Goal: Find specific page/section: Find specific page/section

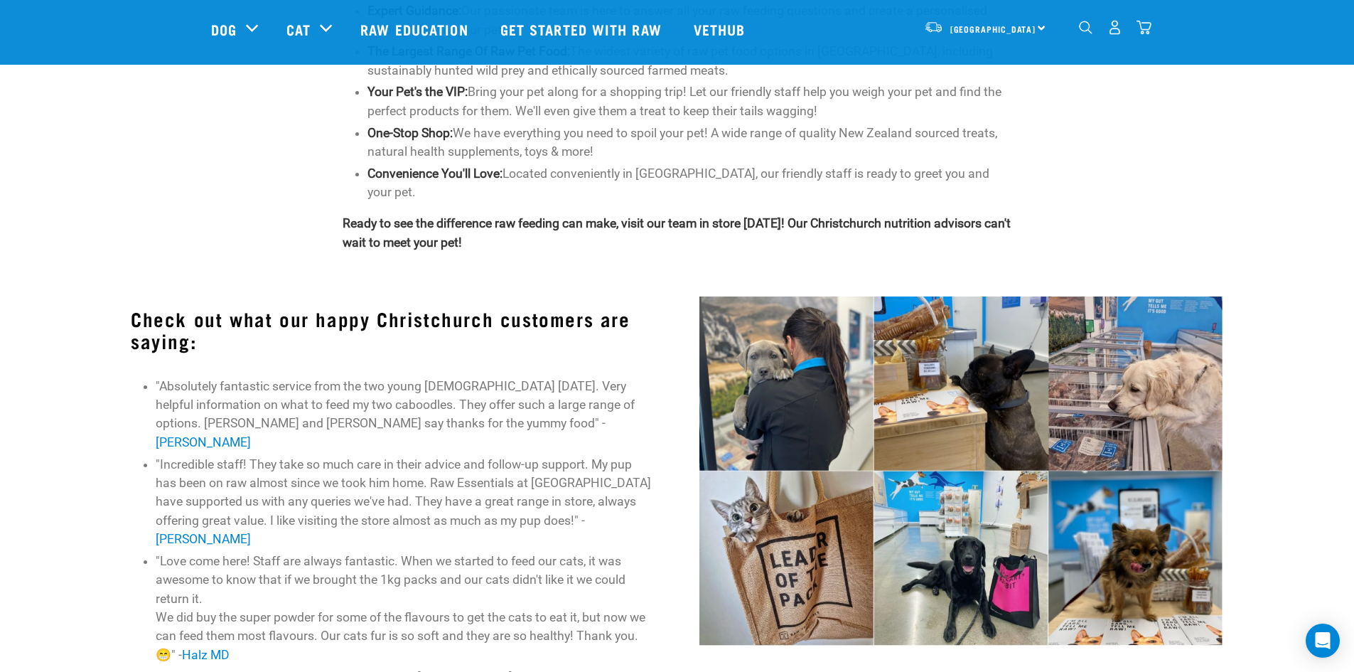
scroll to position [497, 0]
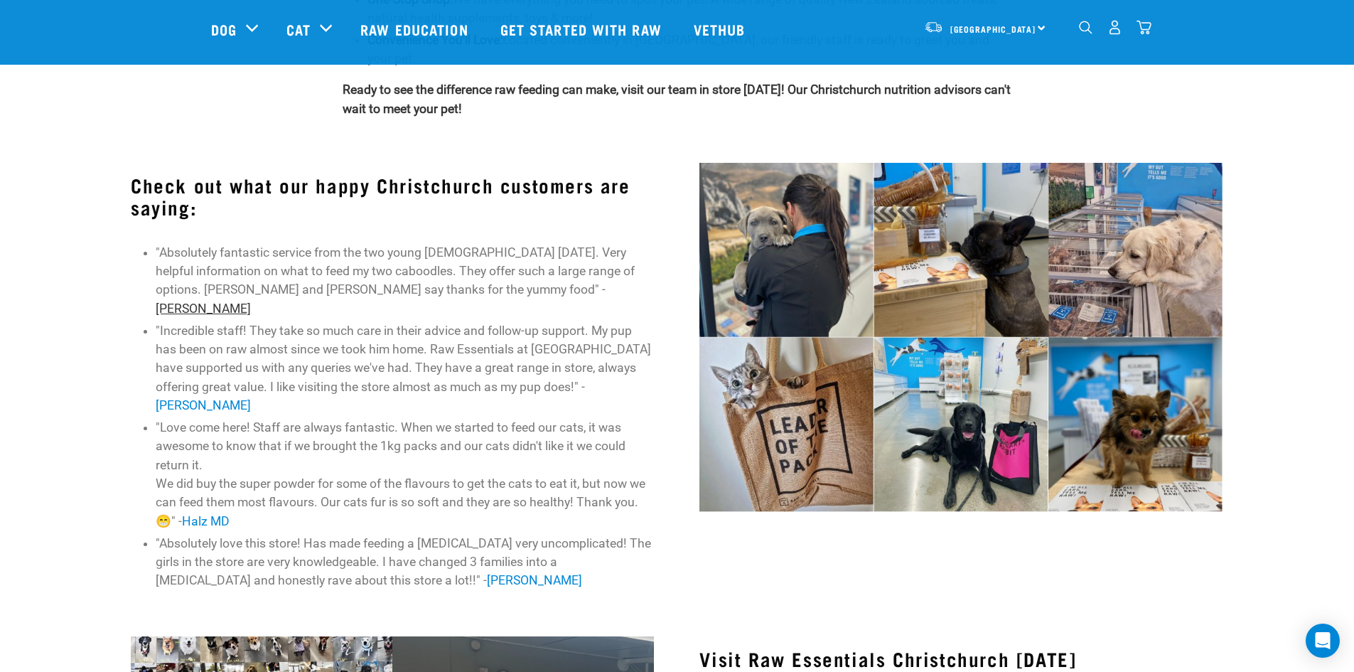
click at [251, 301] on link "Annette Williams" at bounding box center [203, 308] width 95 height 14
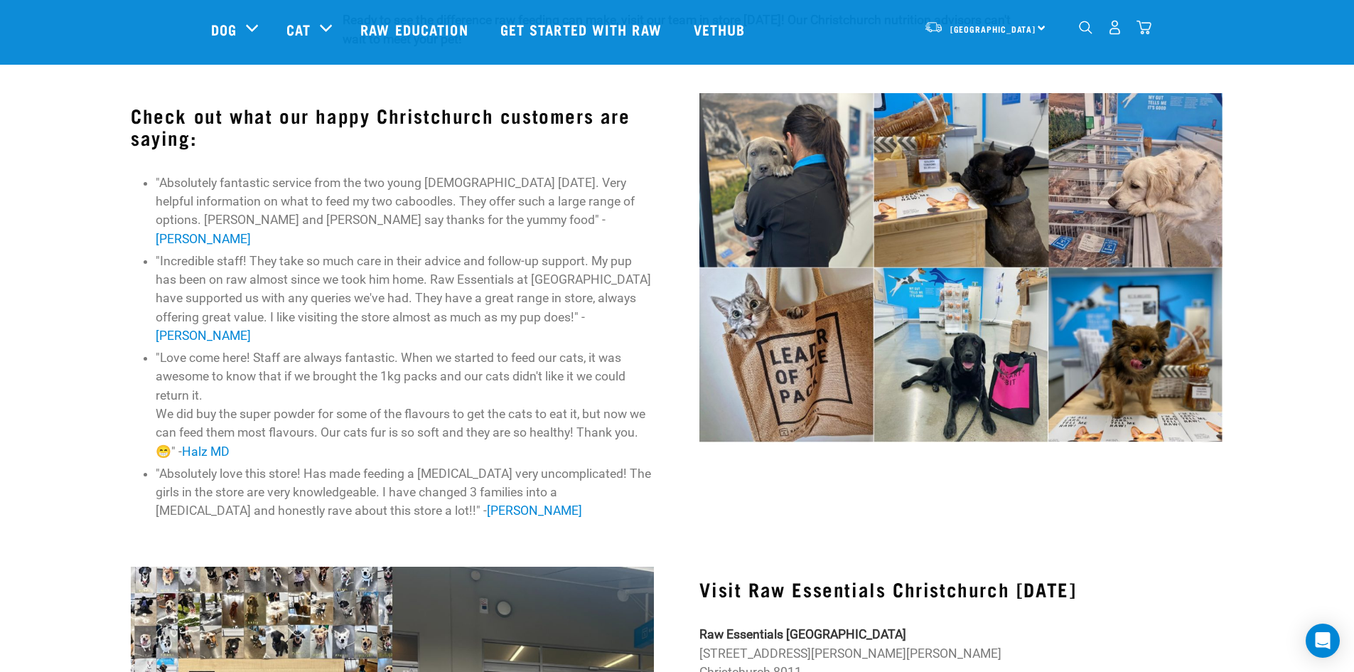
scroll to position [568, 0]
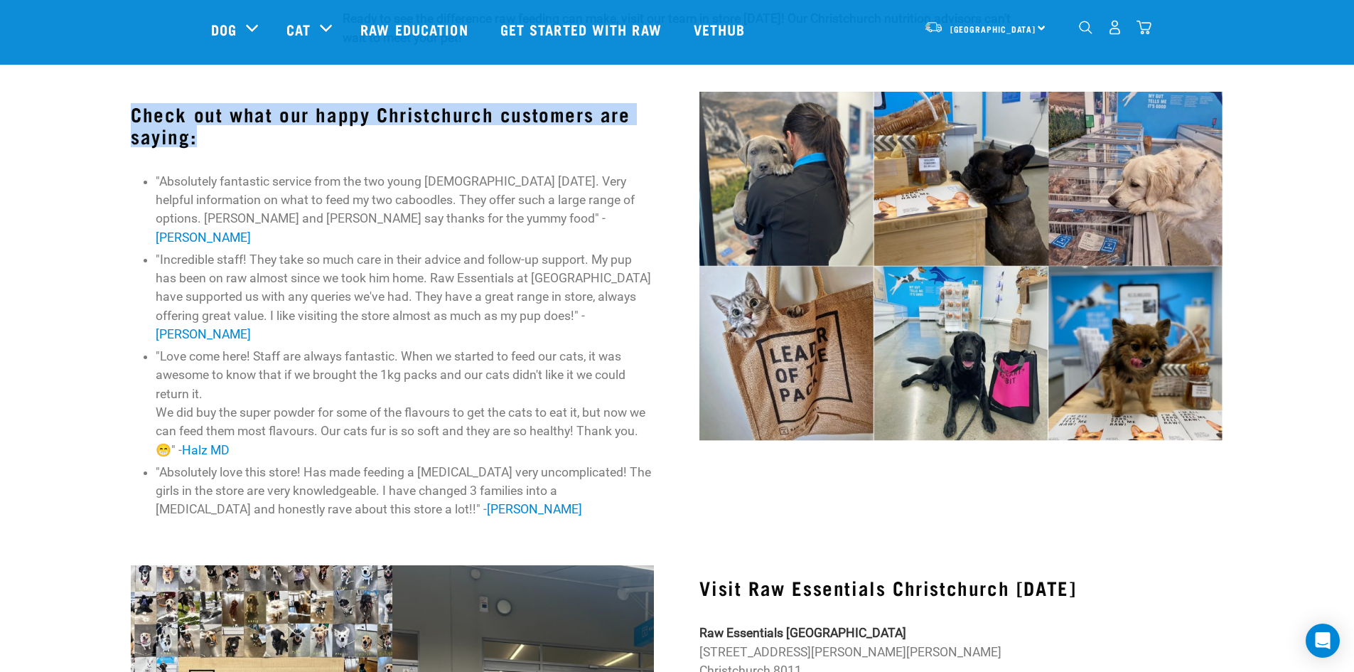
drag, startPoint x: 155, startPoint y: 109, endPoint x: 279, endPoint y: 146, distance: 129.0
click at [279, 146] on div "Check out what our happy Christchurch customers are saying: "Absolutely fantast…" at bounding box center [392, 311] width 568 height 456
copy h3 "Check out what our happy Christchurch customers are saying:"
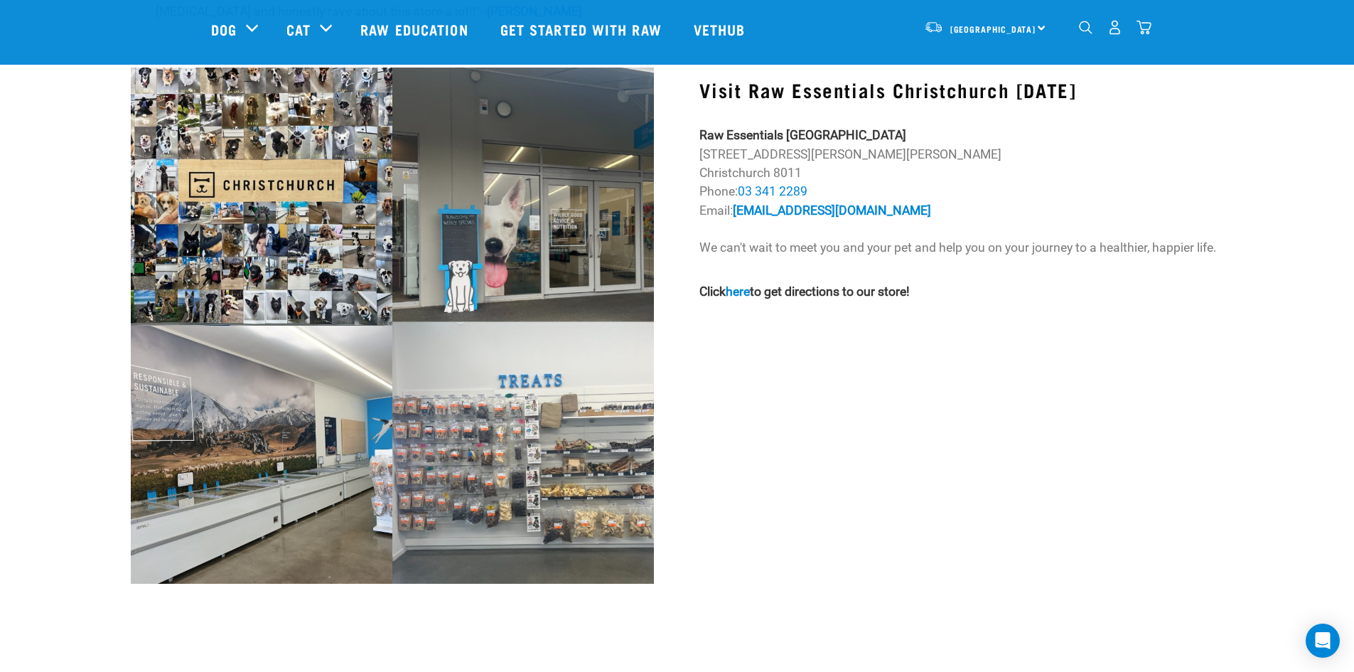
scroll to position [995, 0]
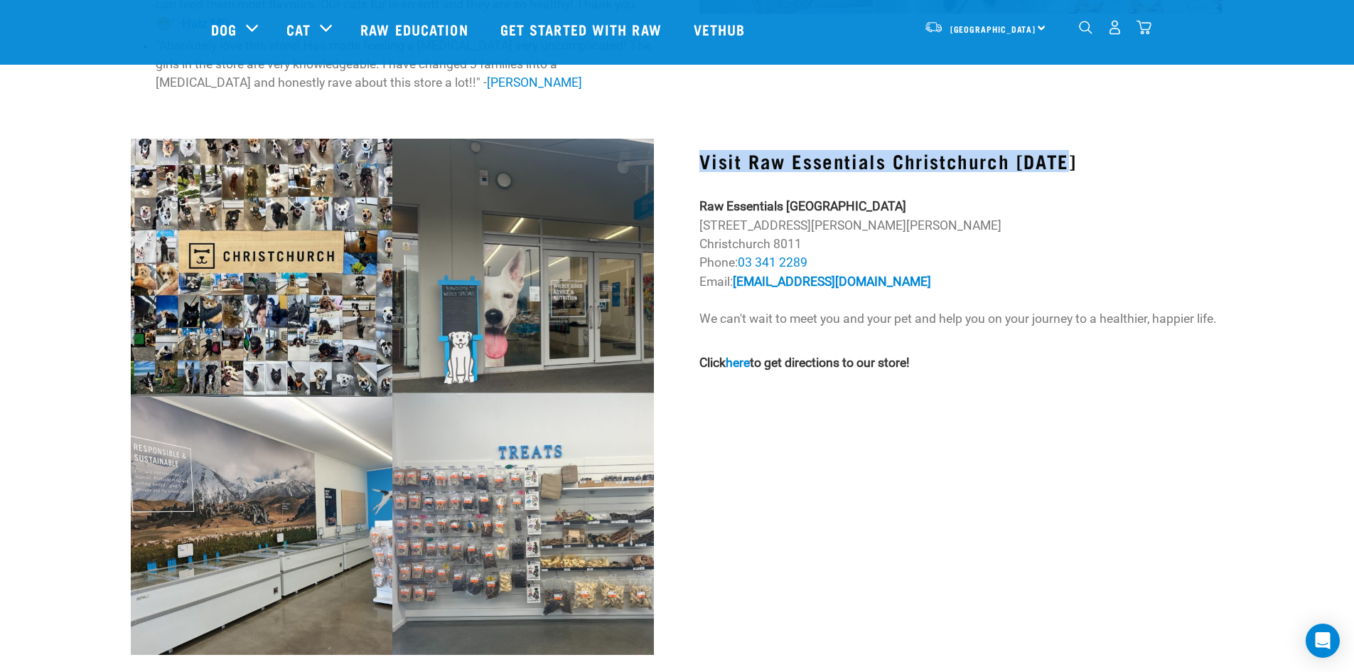
drag, startPoint x: 1068, startPoint y: 119, endPoint x: 684, endPoint y: 124, distance: 384.5
click at [684, 130] on div "Visit Raw Essentials Christchurch Today Raw Essentials Tower Junction 2/4 Troup…" at bounding box center [960, 442] width 568 height 625
copy h3 "Visit Raw Essentials Christchurch Today"
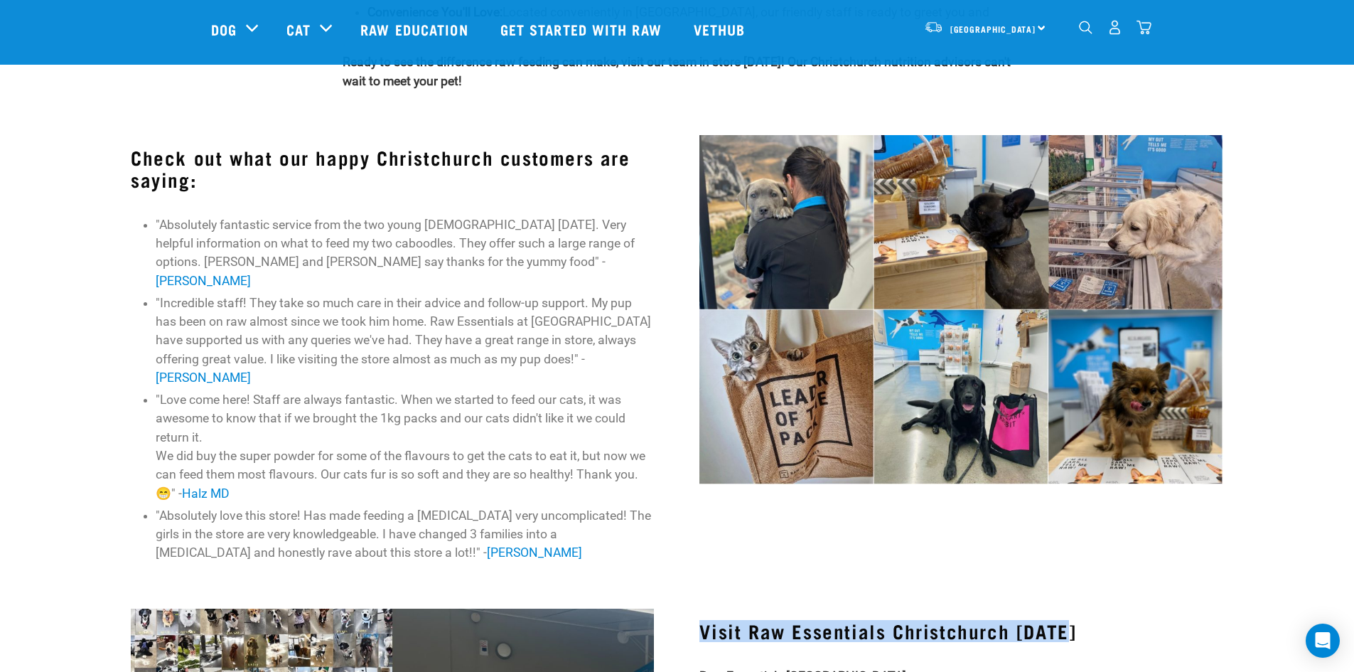
scroll to position [426, 0]
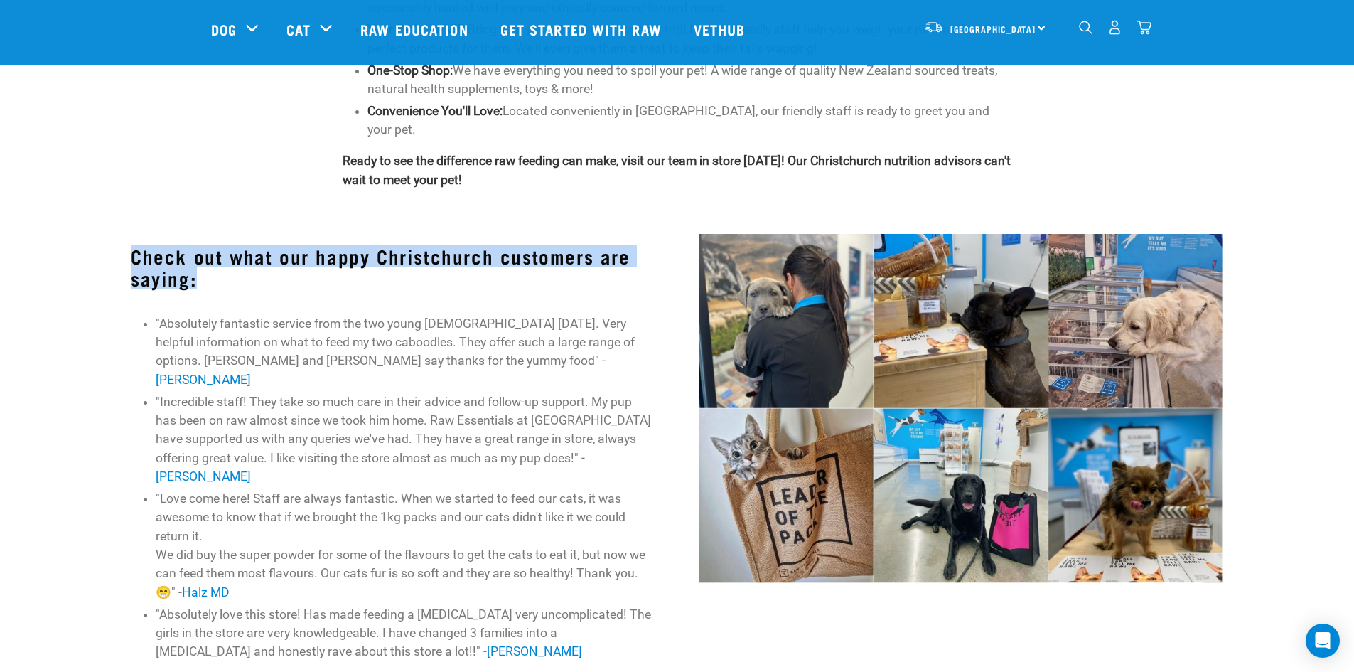
drag, startPoint x: 269, startPoint y: 269, endPoint x: 114, endPoint y: 258, distance: 155.3
click at [112, 260] on div "Check out what our happy Christchurch customers are saying: "Absolutely fantast…" at bounding box center [392, 453] width 568 height 456
copy h3 "Check out what our happy Christchurch customers are saying:"
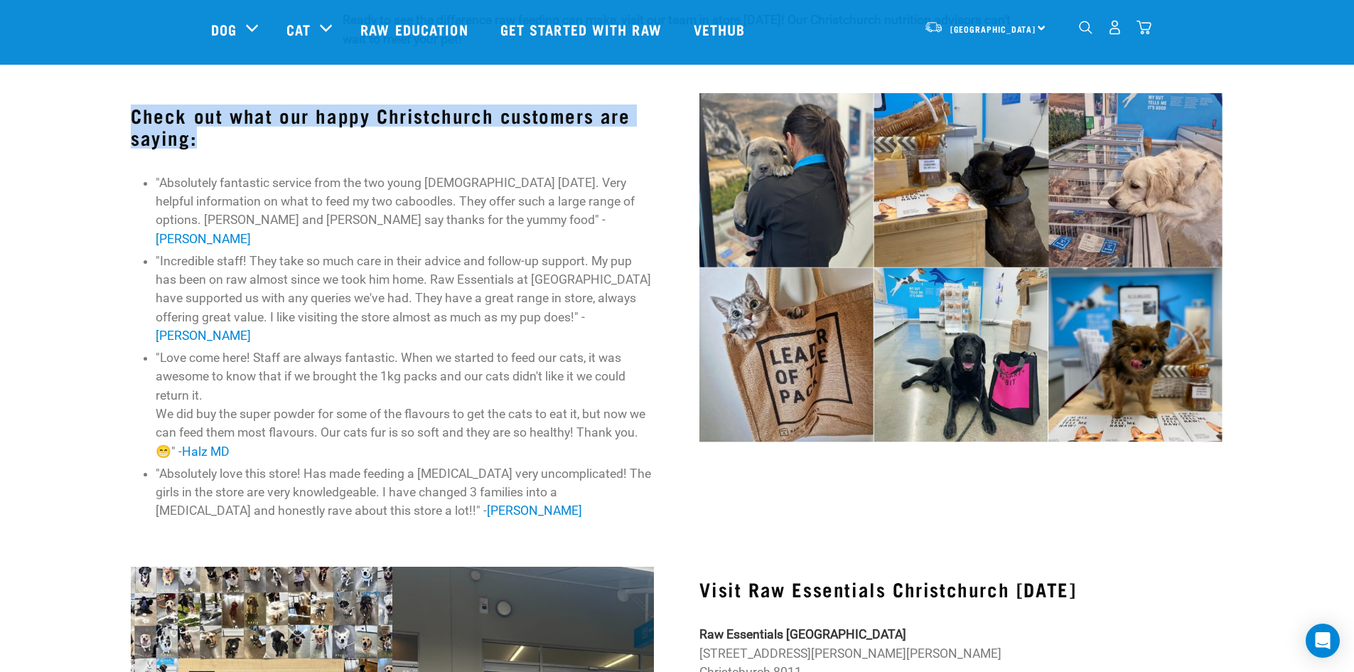
scroll to position [568, 0]
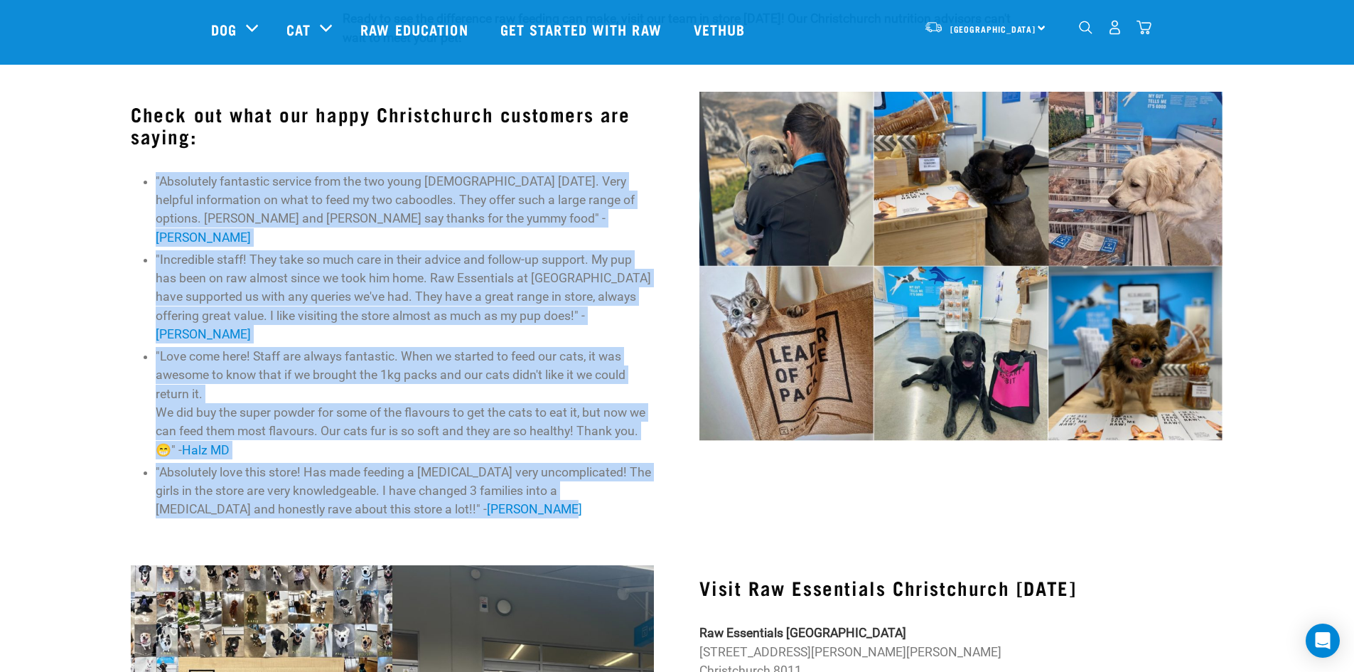
drag, startPoint x: 487, startPoint y: 467, endPoint x: 118, endPoint y: 179, distance: 467.8
click at [118, 179] on div "Check out what our happy Christchurch customers are saying: "Absolutely fantast…" at bounding box center [392, 311] width 568 height 456
copy ul ""Absolutely fantastic service from the two young ladies today. Very helpful inf…"
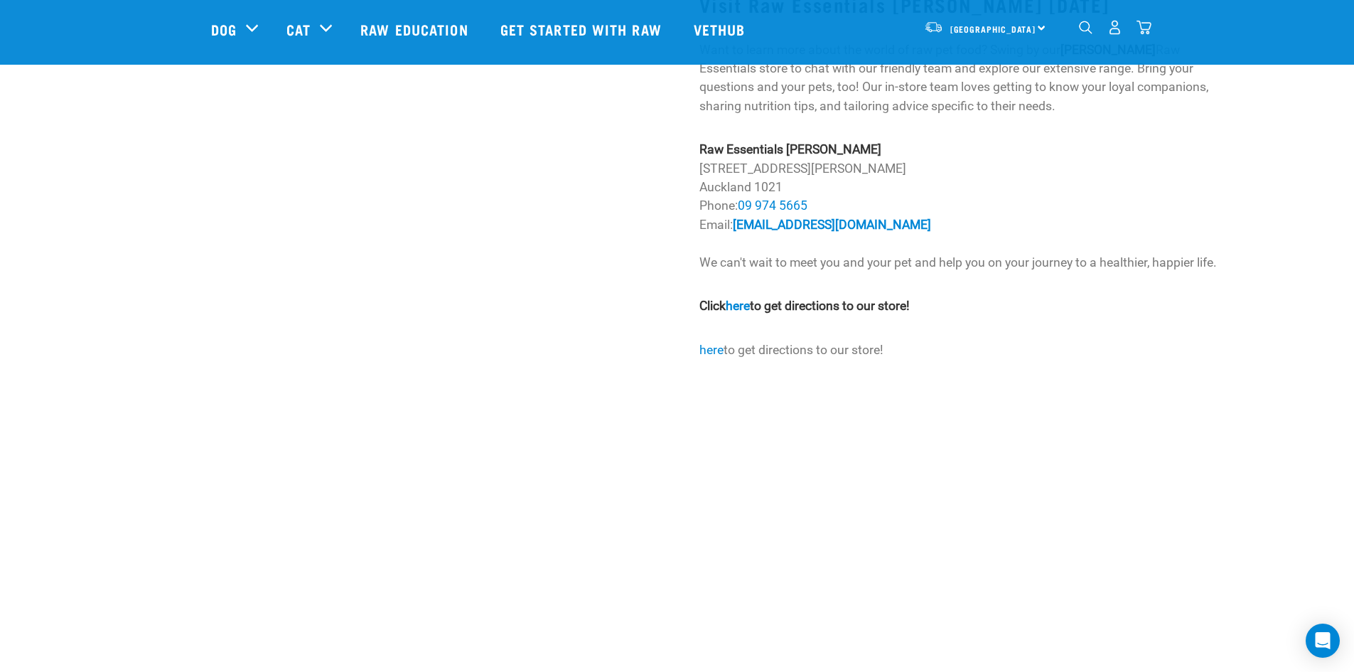
scroll to position [1066, 0]
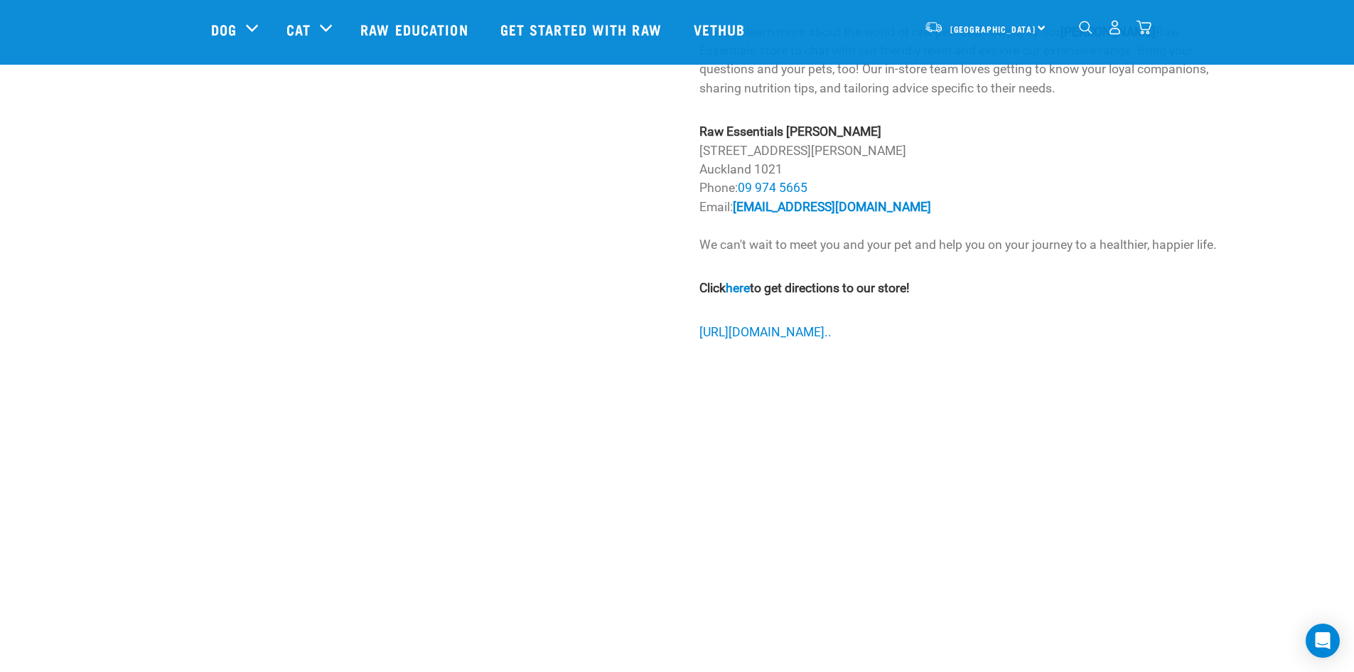
scroll to position [640, 0]
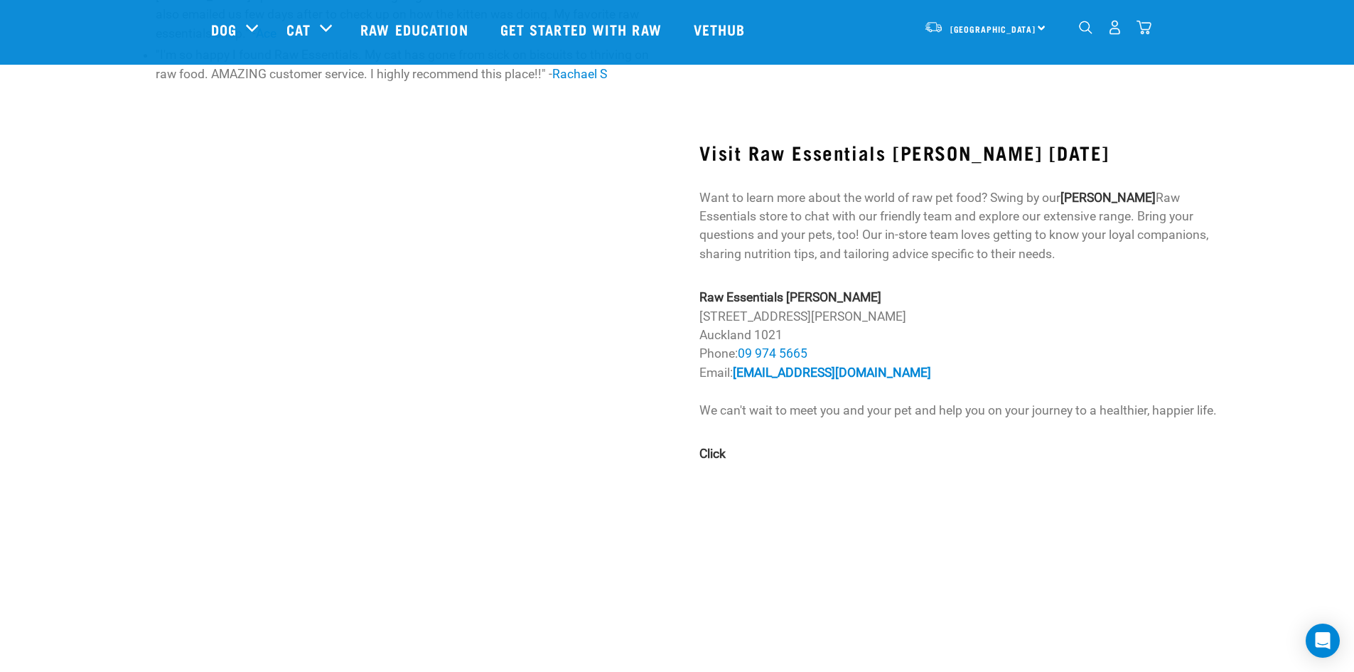
scroll to position [640, 0]
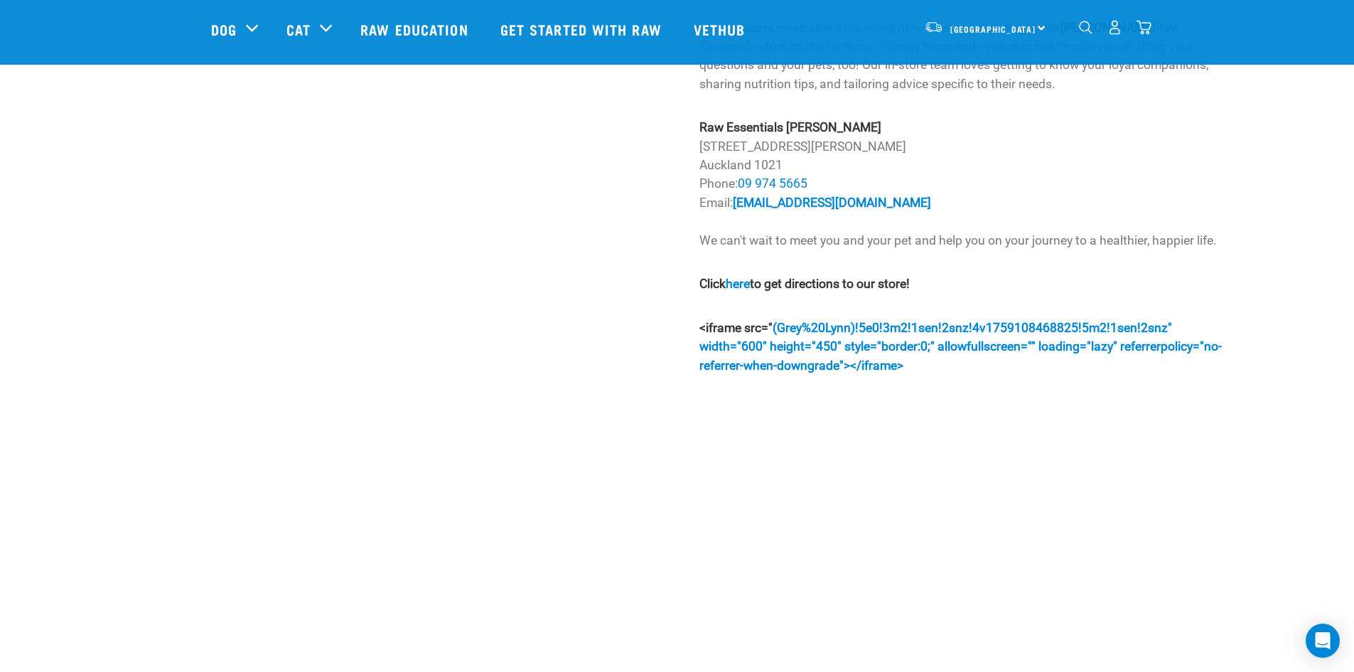
scroll to position [1098, 0]
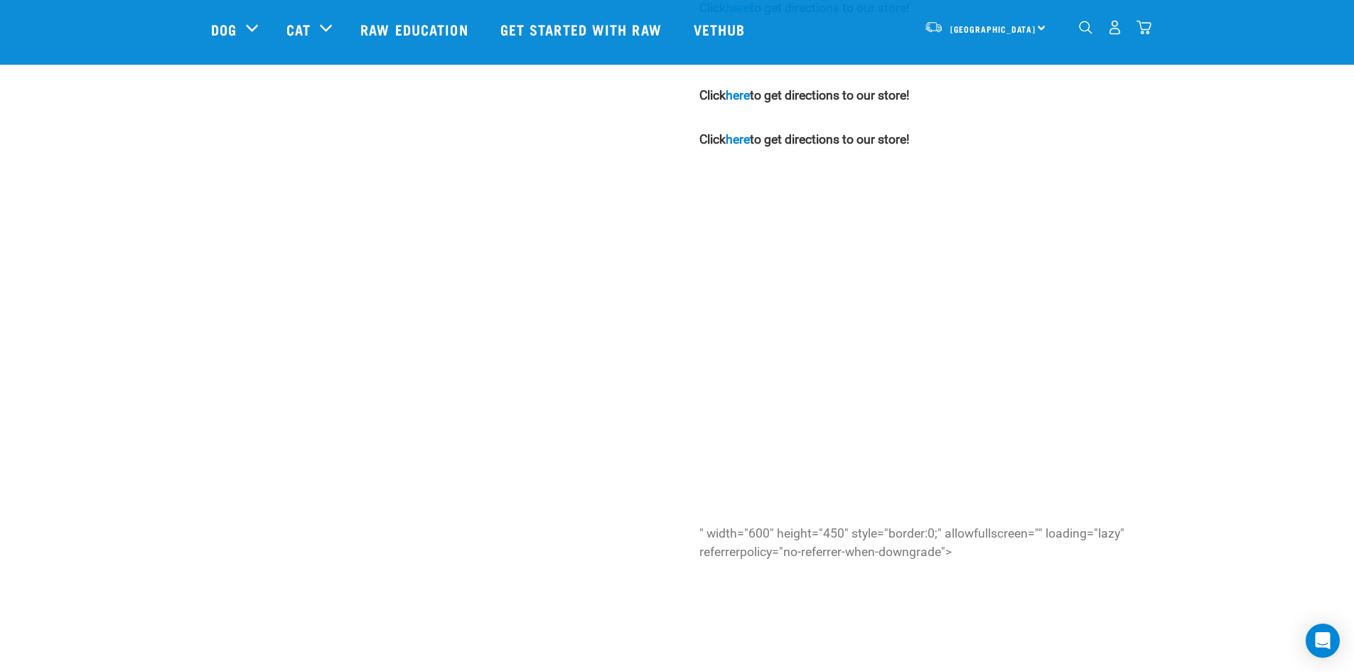
scroll to position [988, 0]
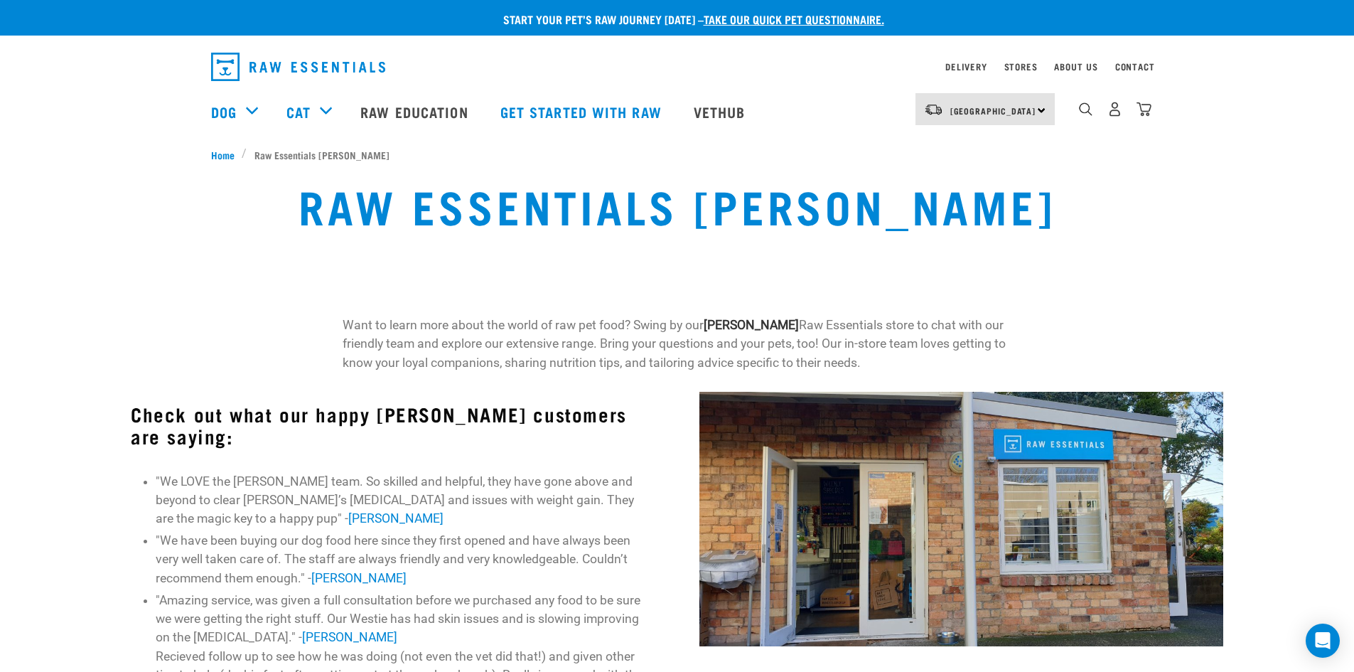
drag, startPoint x: 886, startPoint y: 360, endPoint x: 342, endPoint y: 328, distance: 545.2
click at [342, 328] on div "Want to learn more about the world of raw pet food? Swing by our [PERSON_NAME] …" at bounding box center [677, 345] width 686 height 76
copy p "Want to learn more about the world of raw pet food? Swing by our [PERSON_NAME] …"
